Goal: Find specific page/section: Find specific page/section

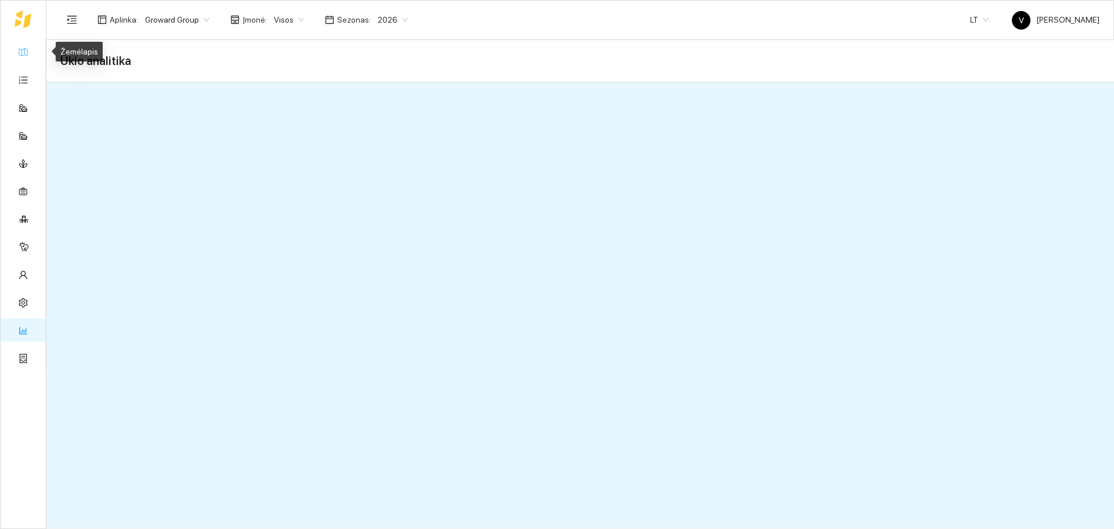
click at [34, 55] on link "Žemėlapis" at bounding box center [53, 51] width 38 height 9
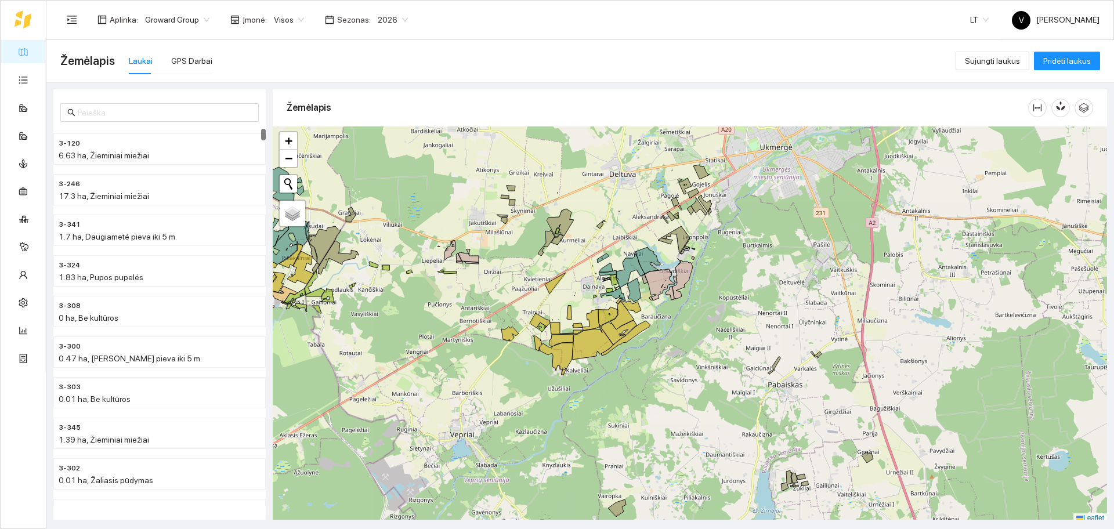
scroll to position [3, 0]
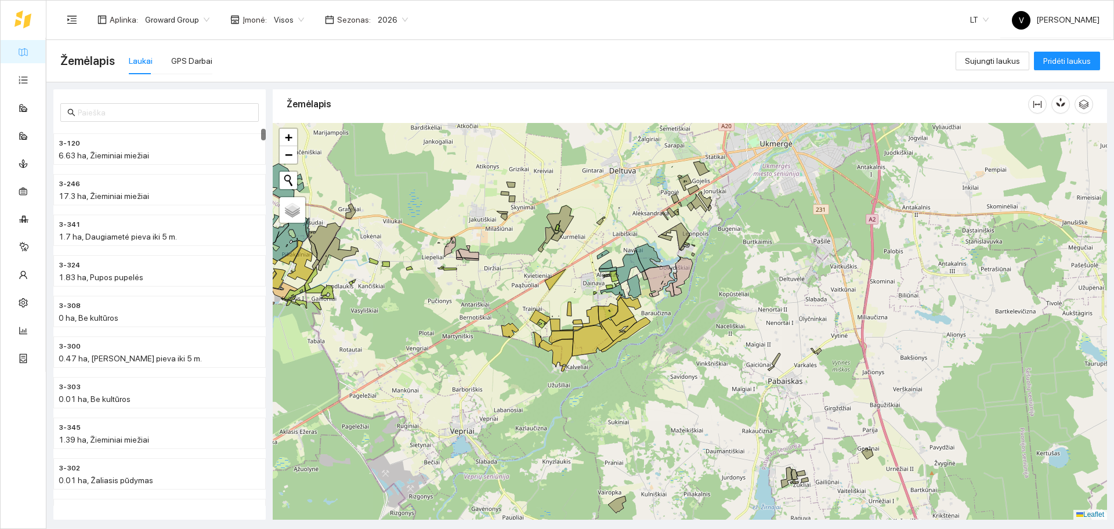
drag, startPoint x: 784, startPoint y: 219, endPoint x: 610, endPoint y: 414, distance: 261.7
click at [611, 411] on div "+ − Nieko nerasta. Bandykite dar kartą. Žemėlapis Palydovas Leaflet" at bounding box center [690, 321] width 834 height 397
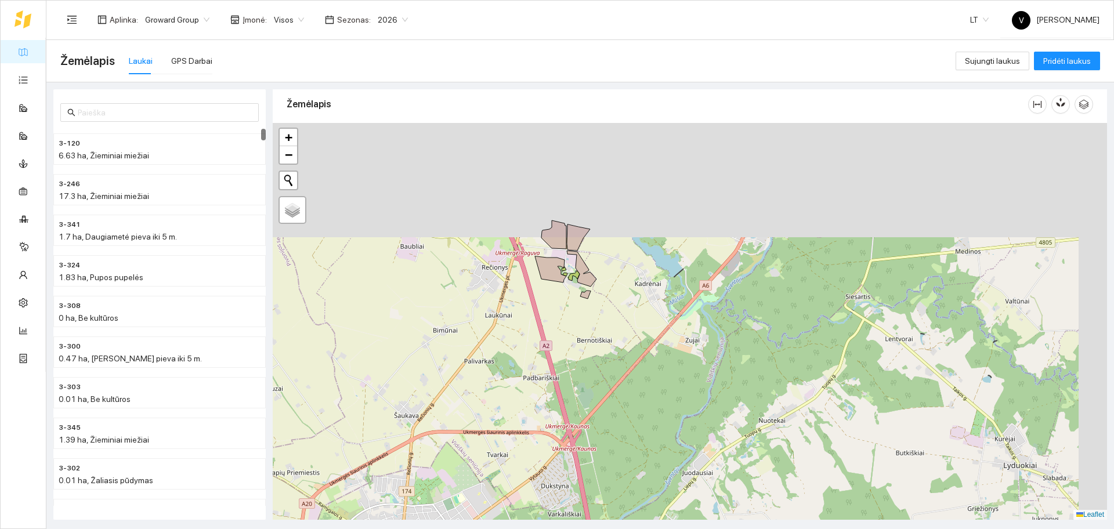
drag, startPoint x: 735, startPoint y: 302, endPoint x: 644, endPoint y: 446, distance: 170.3
click at [646, 446] on div "+ − Nieko nerasta. Bandykite dar kartą. Žemėlapis Palydovas Leaflet" at bounding box center [690, 321] width 834 height 397
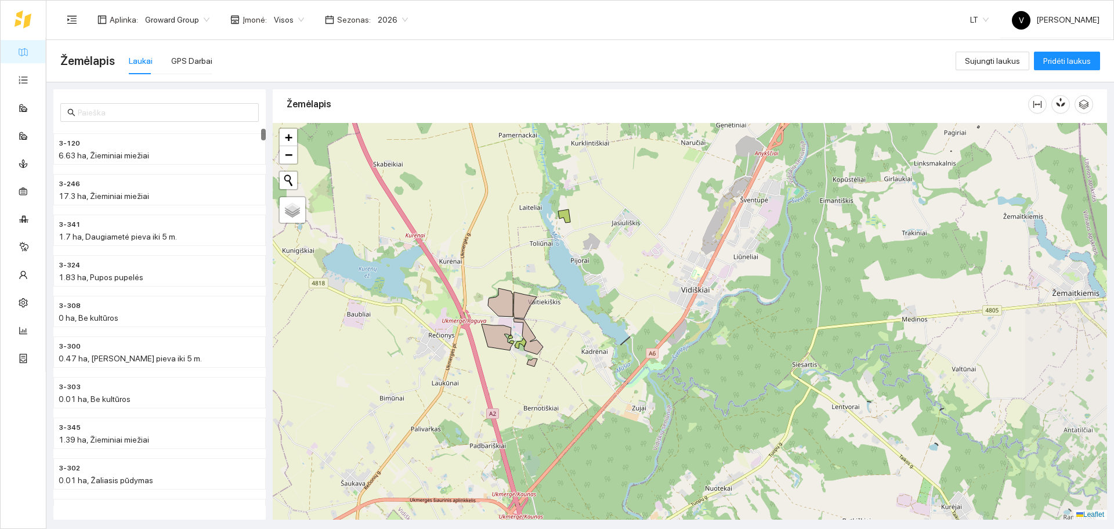
drag, startPoint x: 727, startPoint y: 269, endPoint x: 575, endPoint y: 424, distance: 217.0
click at [576, 424] on div at bounding box center [690, 321] width 834 height 397
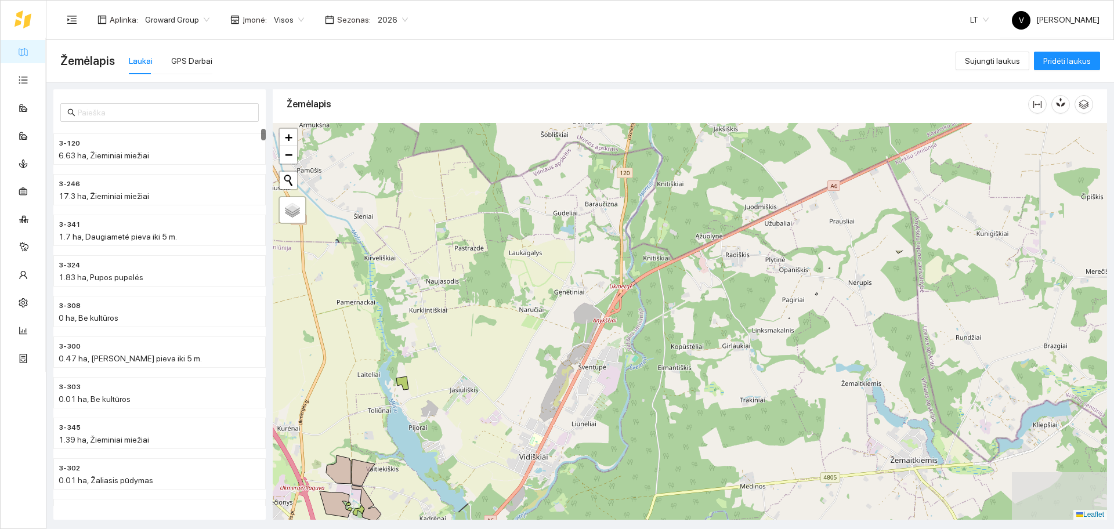
drag, startPoint x: 721, startPoint y: 277, endPoint x: 713, endPoint y: 288, distance: 12.9
click at [713, 288] on div at bounding box center [690, 321] width 834 height 397
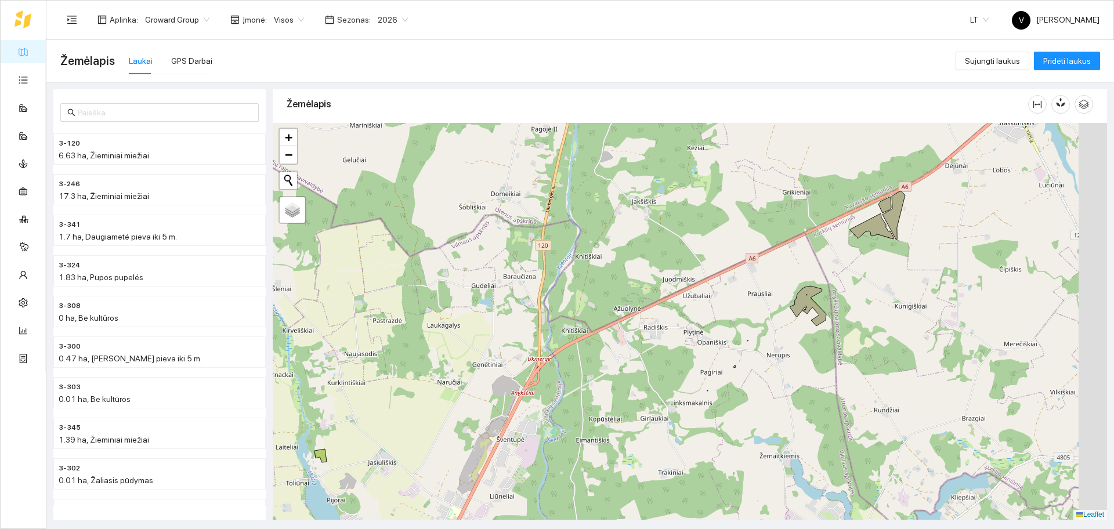
drag, startPoint x: 860, startPoint y: 301, endPoint x: 696, endPoint y: 347, distance: 171.2
click at [702, 354] on div at bounding box center [690, 321] width 834 height 397
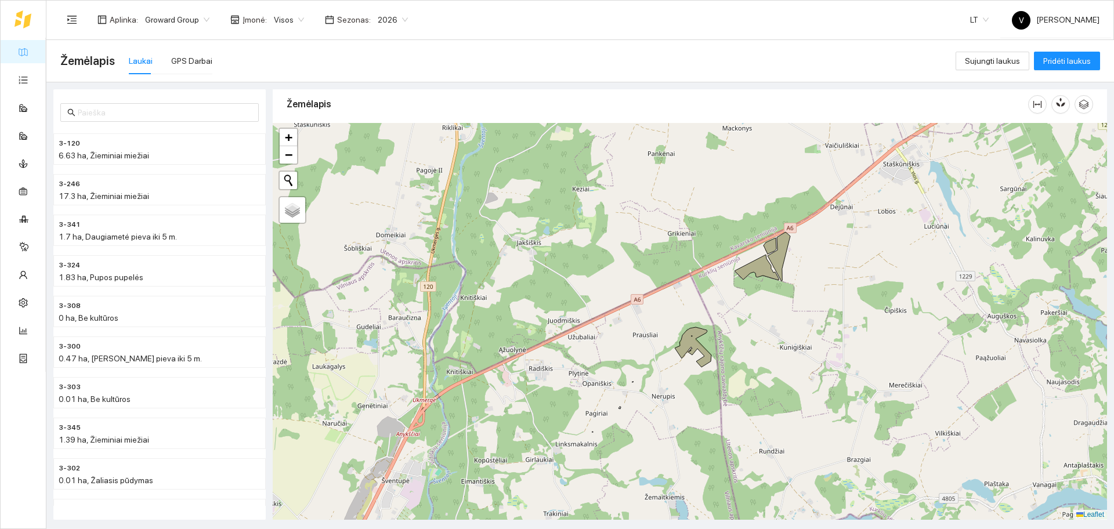
drag, startPoint x: 892, startPoint y: 342, endPoint x: 884, endPoint y: 355, distance: 15.6
click at [884, 355] on div at bounding box center [690, 321] width 834 height 397
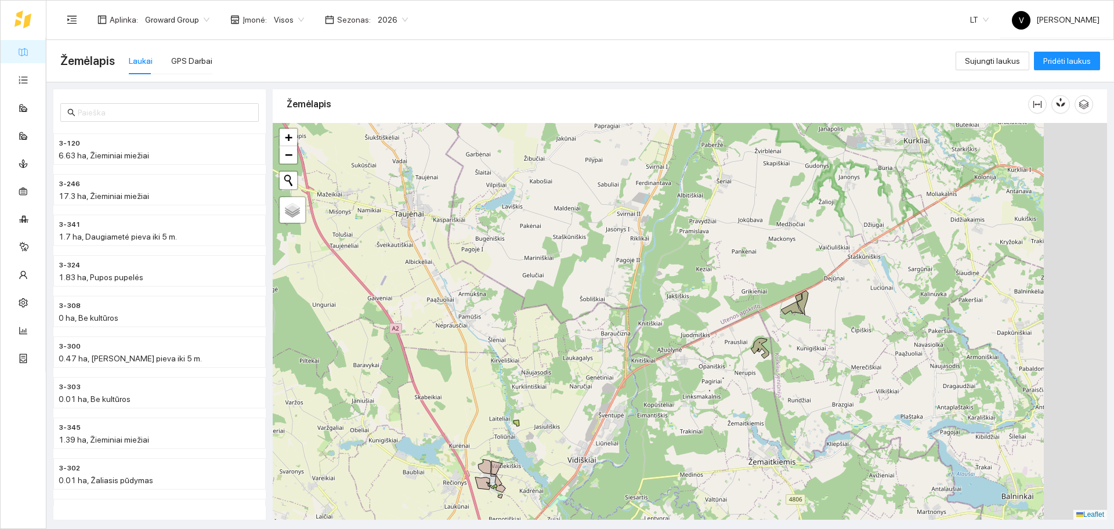
drag, startPoint x: 665, startPoint y: 403, endPoint x: 711, endPoint y: 347, distance: 71.7
click at [759, 266] on div at bounding box center [690, 321] width 834 height 397
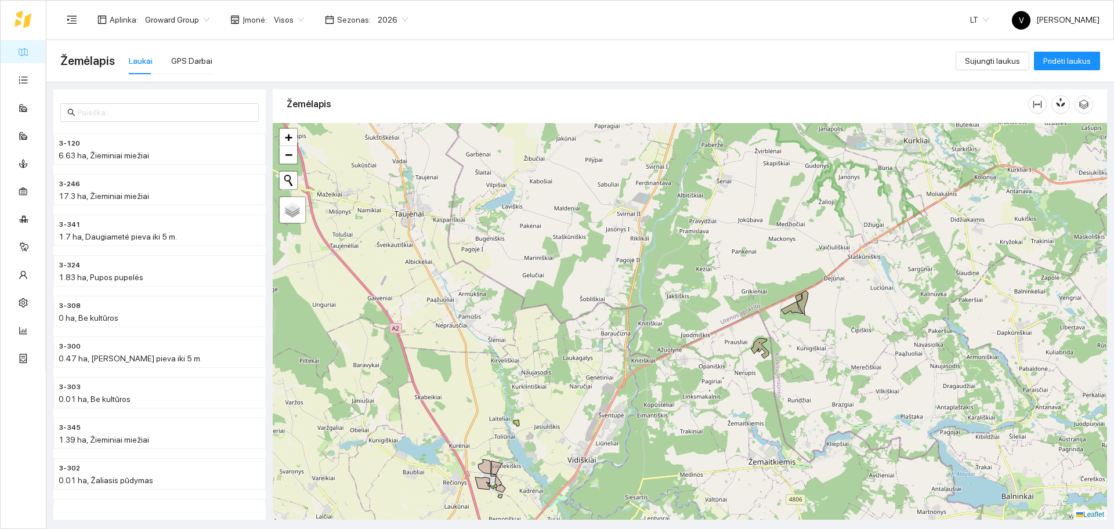
drag, startPoint x: 656, startPoint y: 410, endPoint x: 780, endPoint y: 153, distance: 284.6
click at [767, 175] on div at bounding box center [690, 321] width 834 height 397
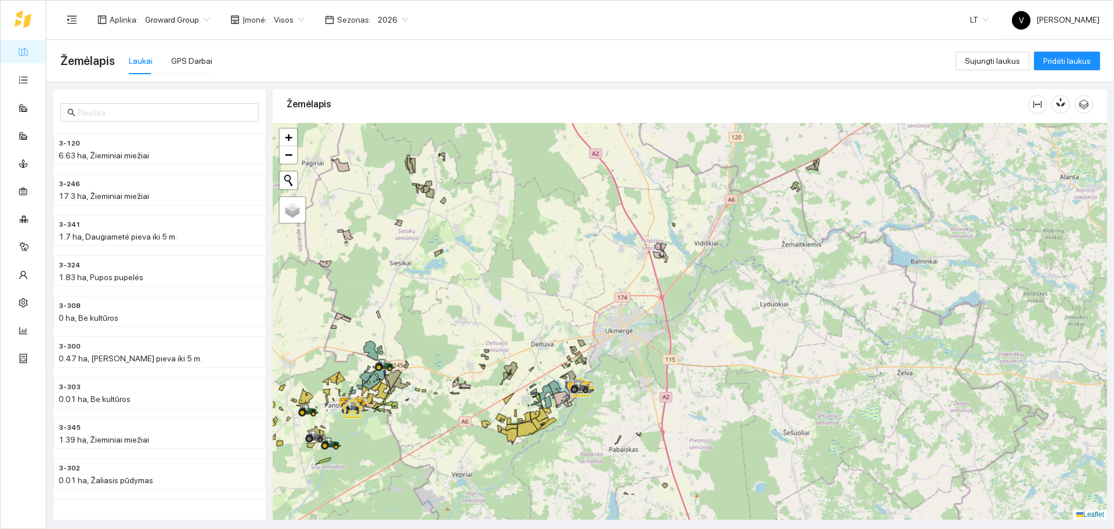
drag, startPoint x: 611, startPoint y: 403, endPoint x: 689, endPoint y: 345, distance: 97.3
click at [689, 345] on div at bounding box center [690, 321] width 834 height 397
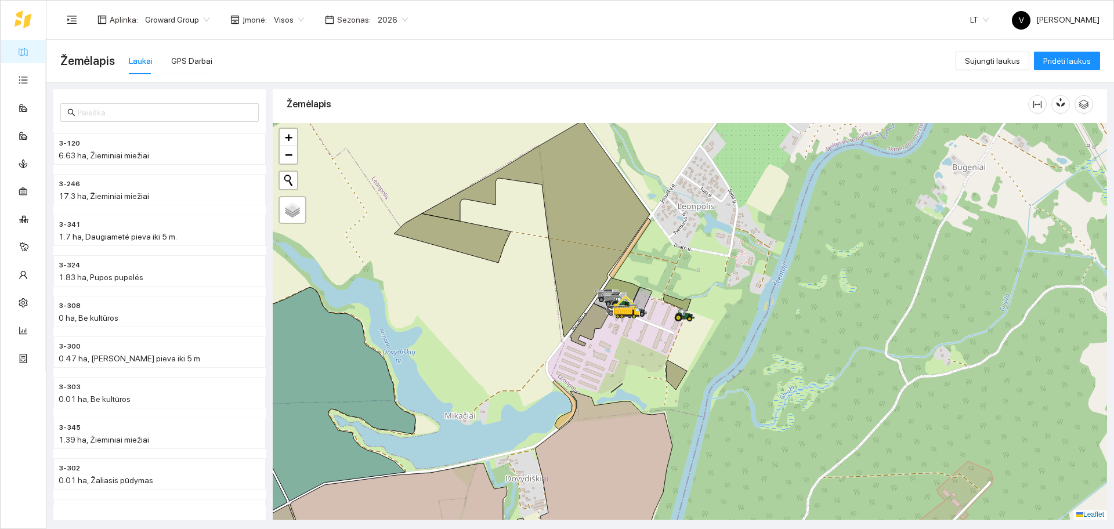
drag, startPoint x: 679, startPoint y: 302, endPoint x: 682, endPoint y: 406, distance: 103.3
click at [682, 418] on div at bounding box center [690, 321] width 834 height 397
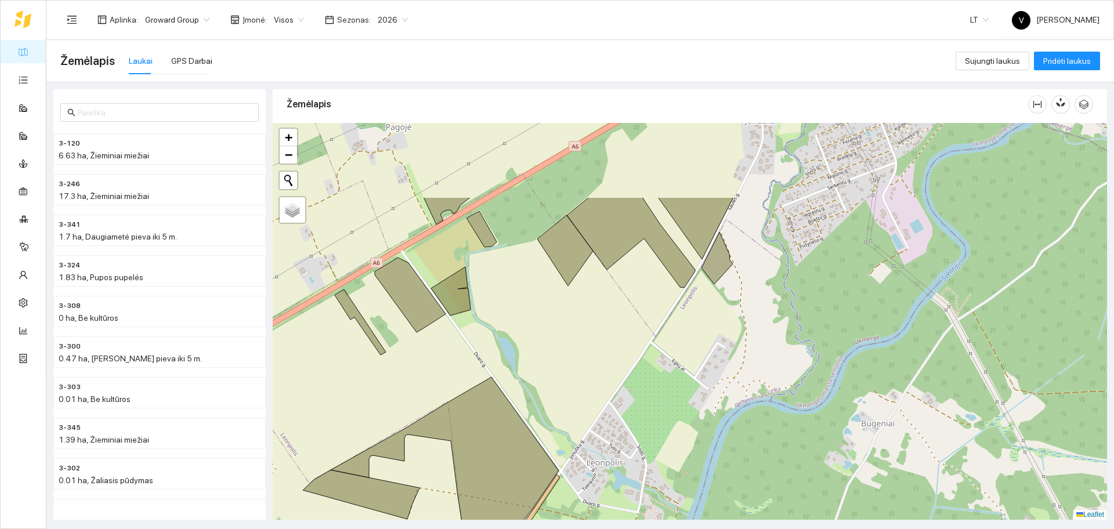
drag, startPoint x: 715, startPoint y: 284, endPoint x: 769, endPoint y: 222, distance: 82.3
click at [762, 229] on div at bounding box center [690, 321] width 834 height 397
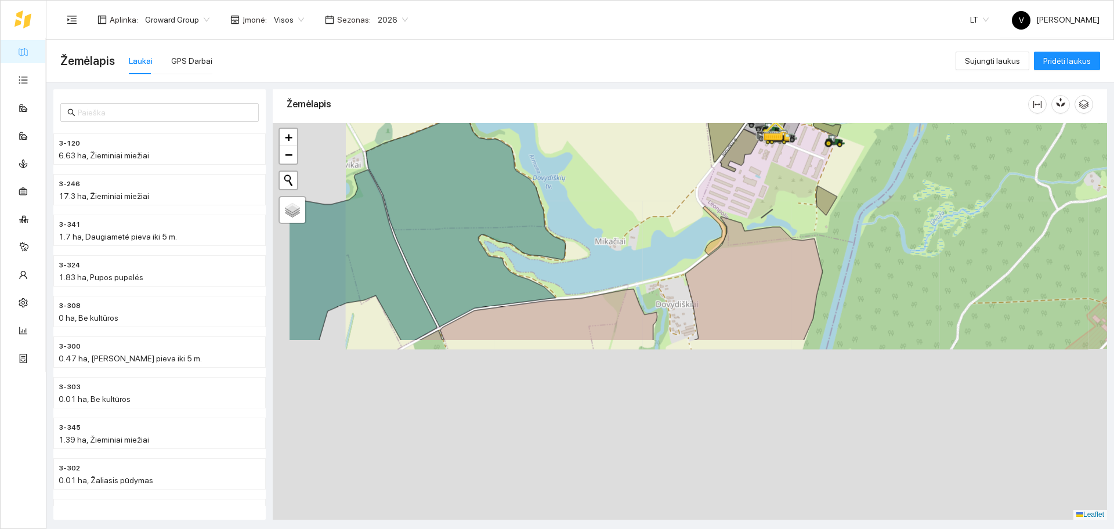
drag, startPoint x: 744, startPoint y: 242, endPoint x: 794, endPoint y: 170, distance: 87.5
click at [798, 171] on div at bounding box center [690, 321] width 834 height 397
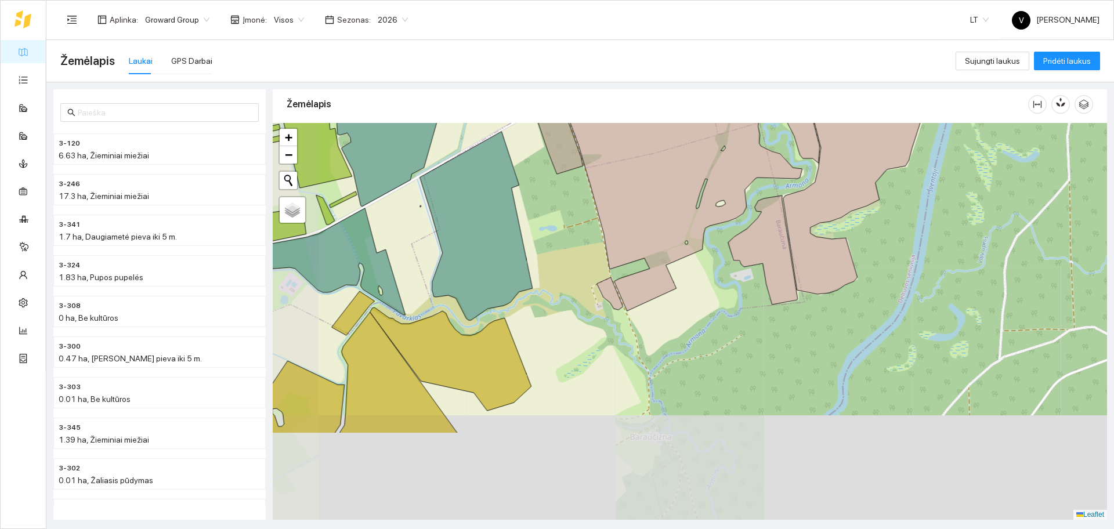
drag, startPoint x: 694, startPoint y: 307, endPoint x: 742, endPoint y: 226, distance: 94.4
click at [745, 220] on div at bounding box center [690, 321] width 834 height 397
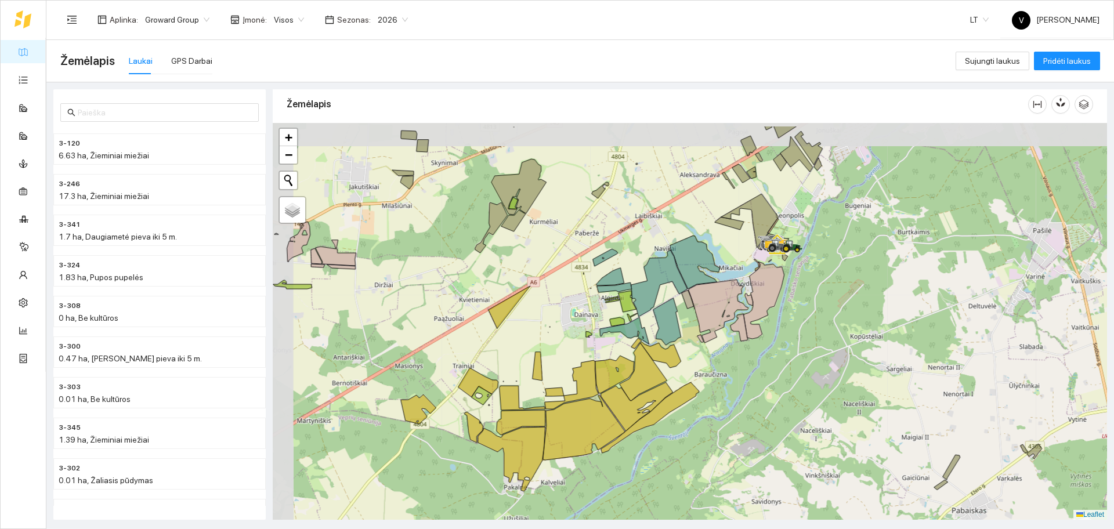
drag, startPoint x: 591, startPoint y: 249, endPoint x: 661, endPoint y: 295, distance: 84.3
click at [661, 295] on icon at bounding box center [659, 283] width 56 height 67
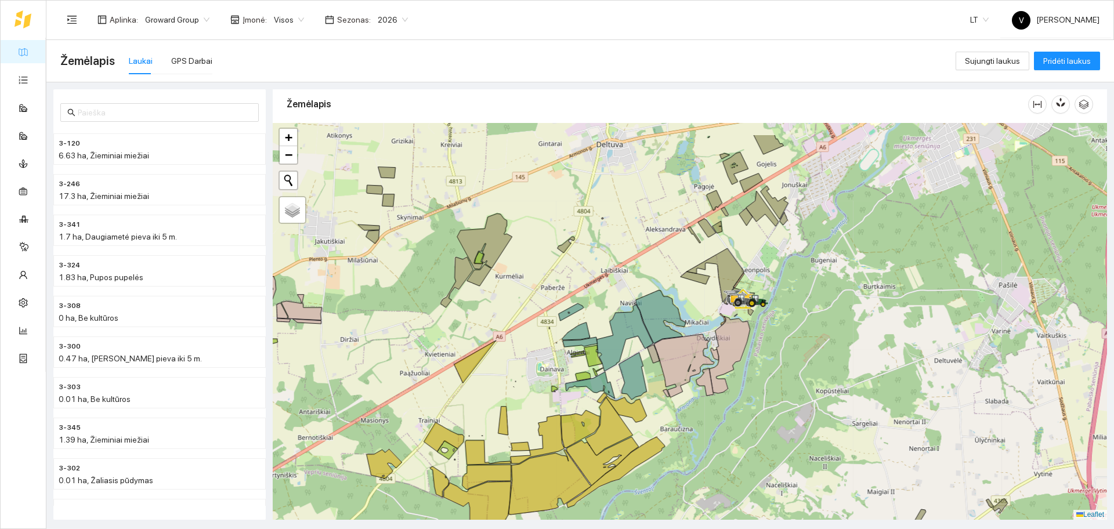
drag, startPoint x: 701, startPoint y: 286, endPoint x: 651, endPoint y: 336, distance: 70.6
click at [651, 336] on div at bounding box center [690, 321] width 834 height 397
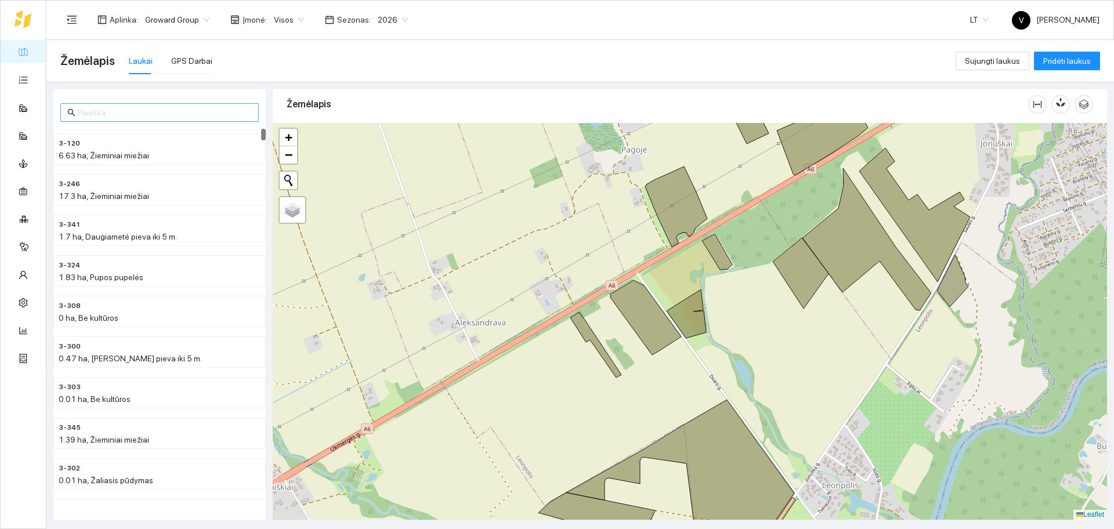
click at [103, 116] on input "text" at bounding box center [165, 112] width 174 height 13
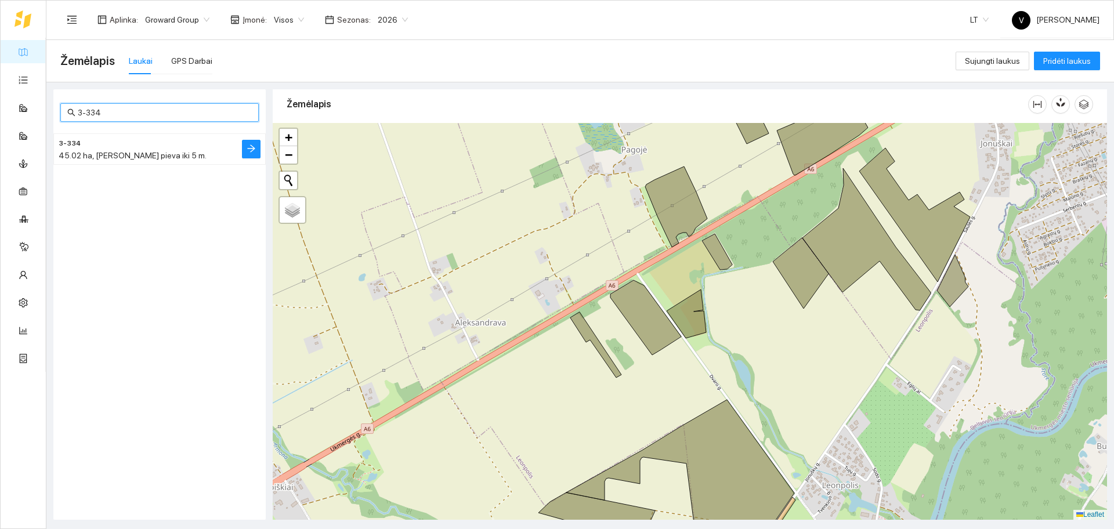
type input "3-334"
click at [123, 142] on h4 "3-334" at bounding box center [136, 142] width 155 height 13
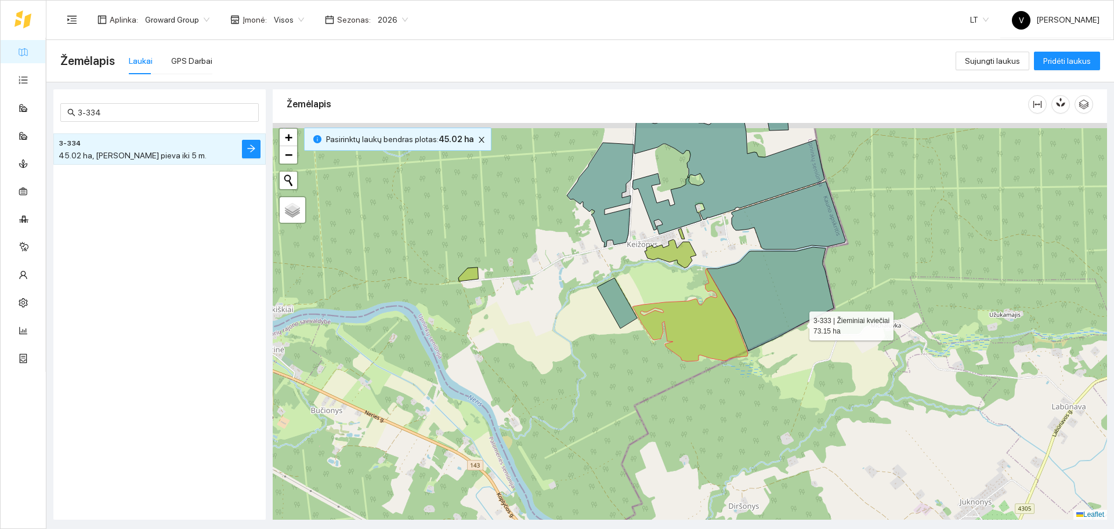
drag, startPoint x: 810, startPoint y: 312, endPoint x: 799, endPoint y: 323, distance: 16.0
click at [799, 323] on icon at bounding box center [770, 299] width 127 height 104
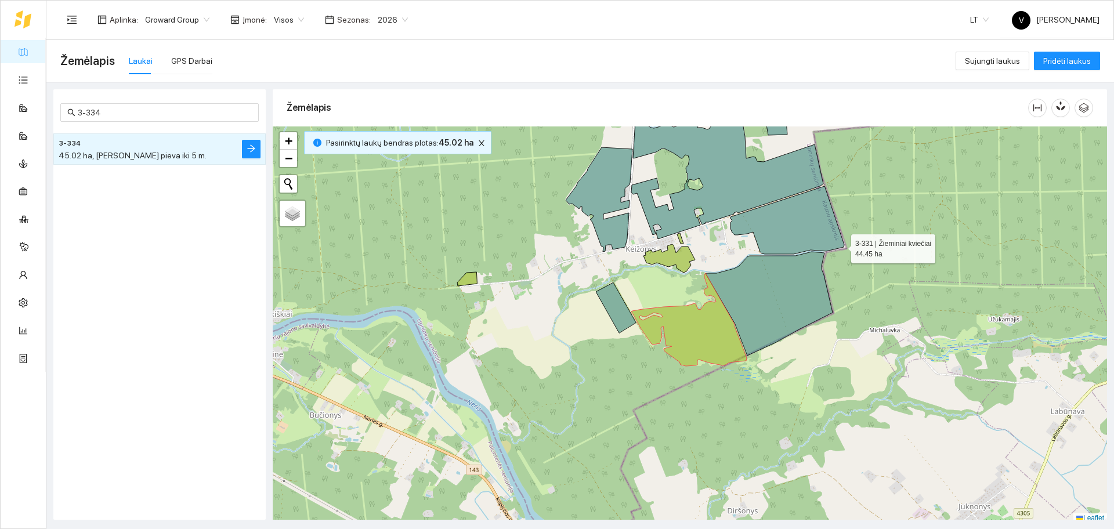
scroll to position [3, 0]
